Goal: Task Accomplishment & Management: Manage account settings

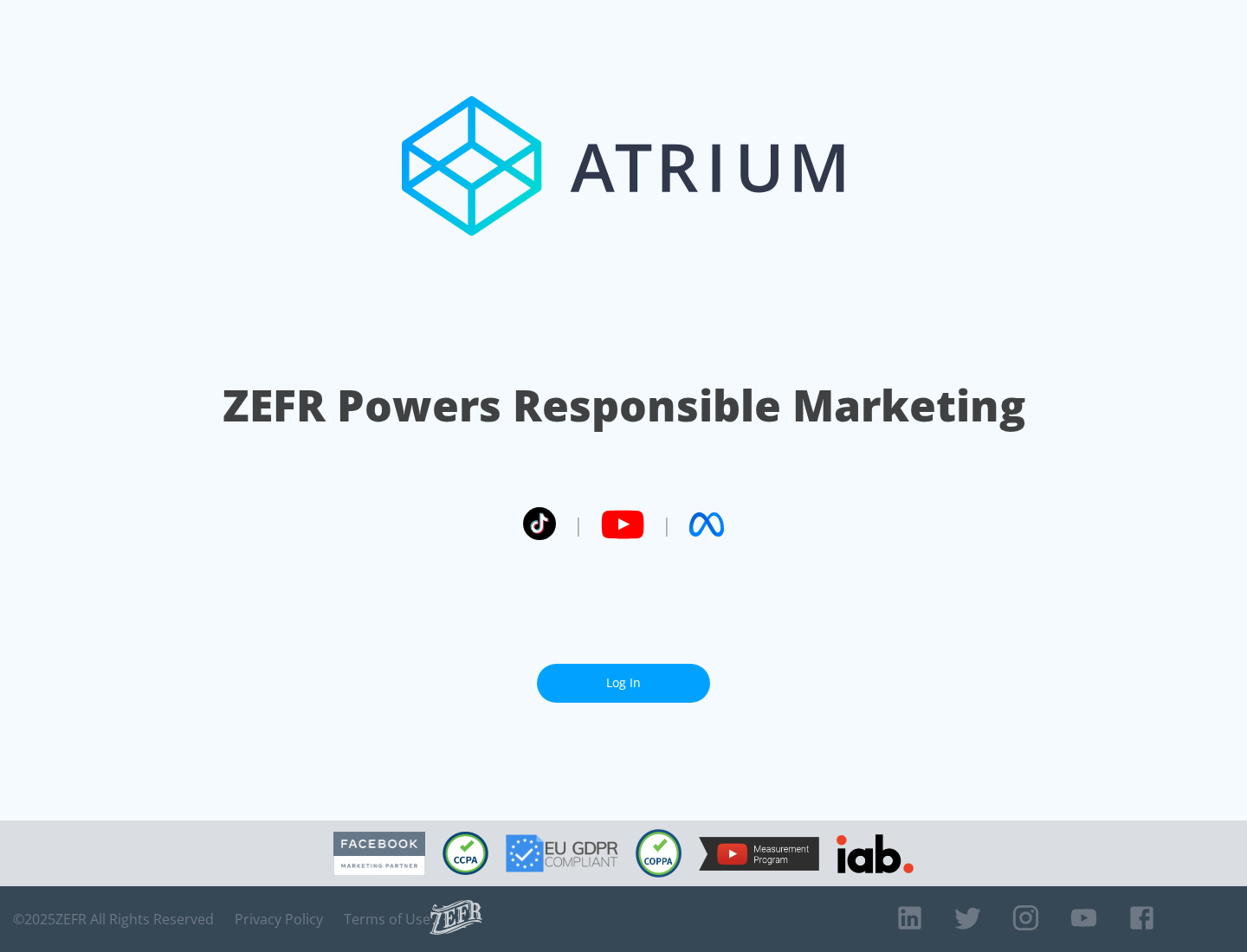
click at [624, 683] on link "Log In" at bounding box center [624, 684] width 173 height 39
